Goal: Find specific page/section: Find specific page/section

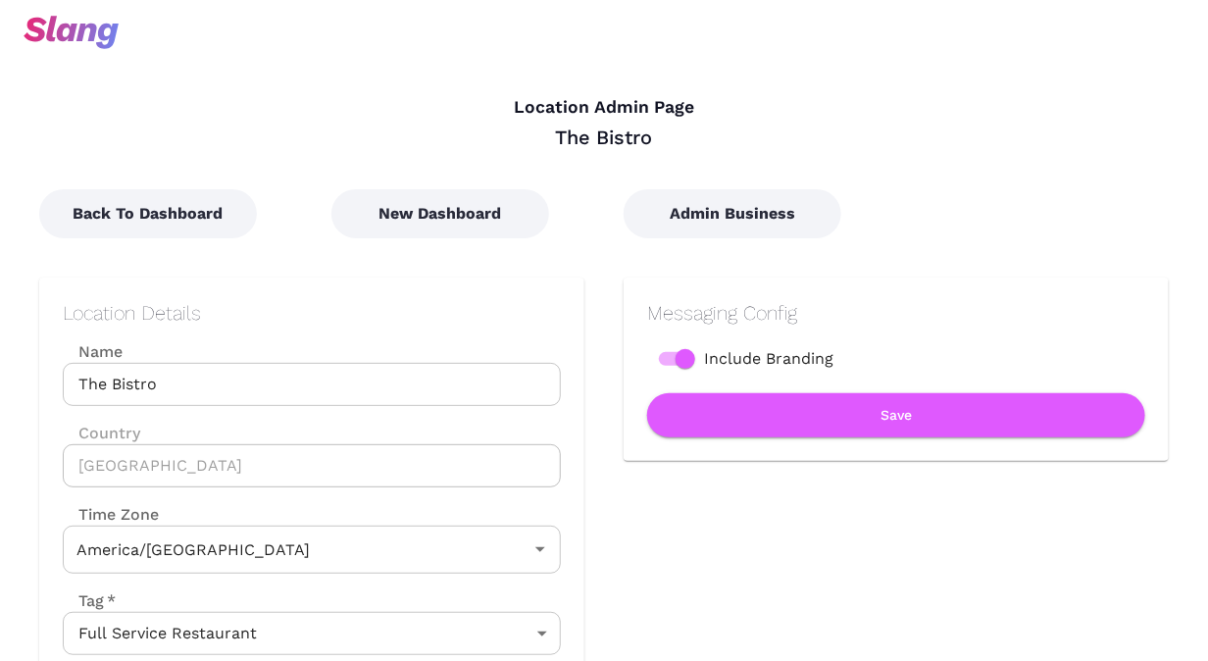
type input "Mountain Time"
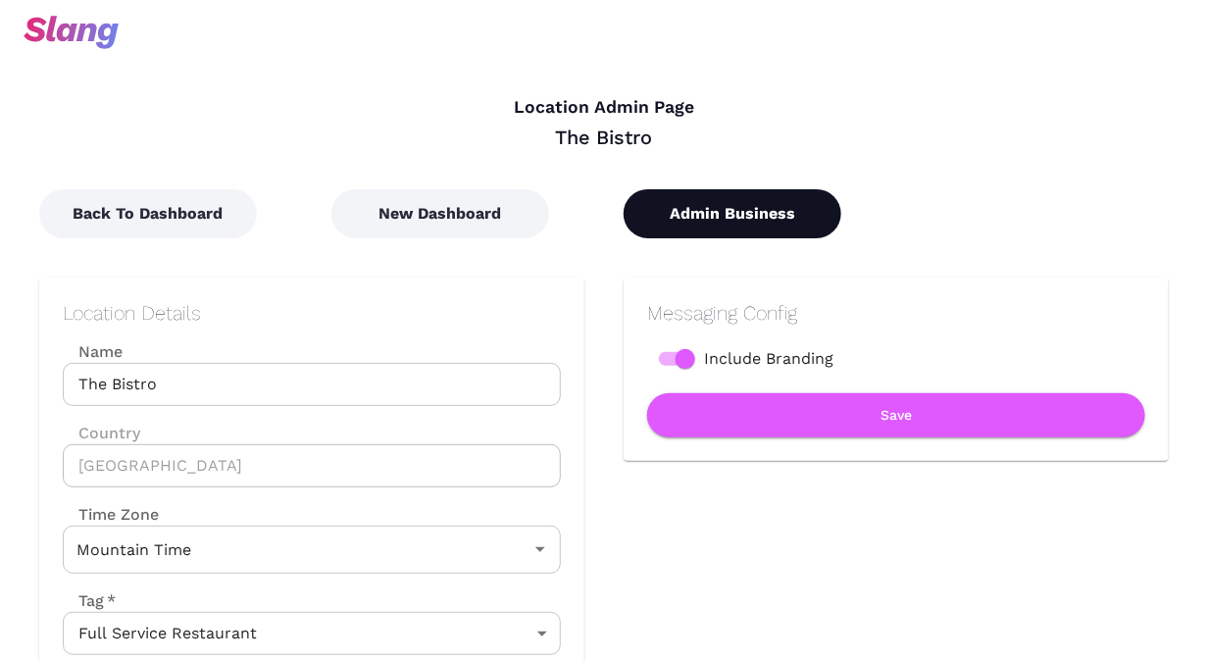
click at [731, 226] on button "Admin Business" at bounding box center [732, 213] width 218 height 49
